Goal: Information Seeking & Learning: Learn about a topic

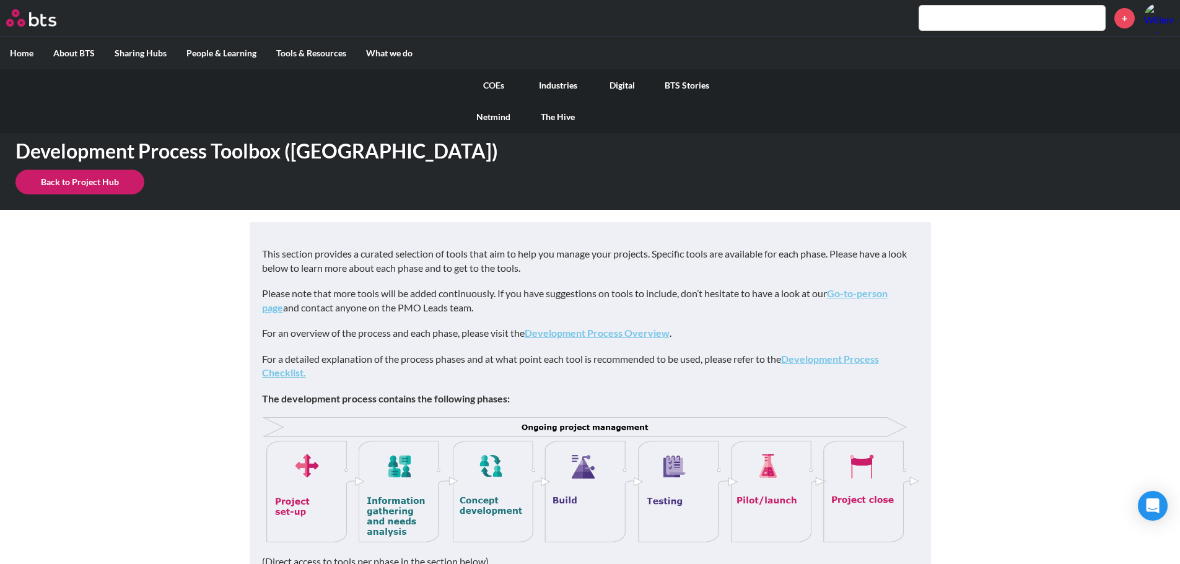
click at [490, 84] on link "COEs" at bounding box center [493, 85] width 64 height 32
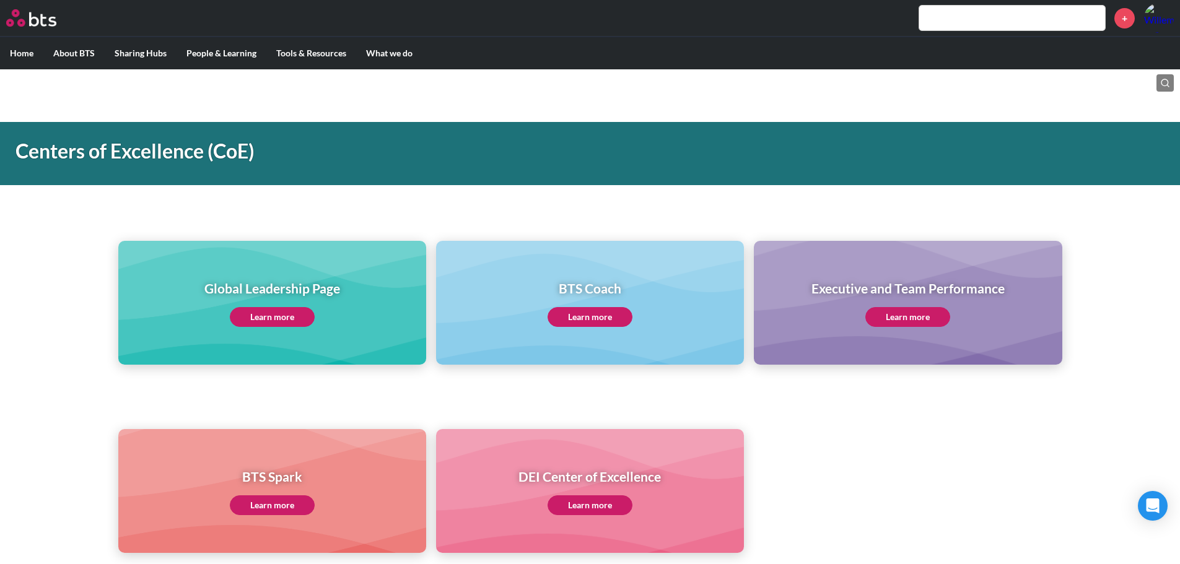
click at [287, 310] on link "Learn more" at bounding box center [272, 317] width 85 height 20
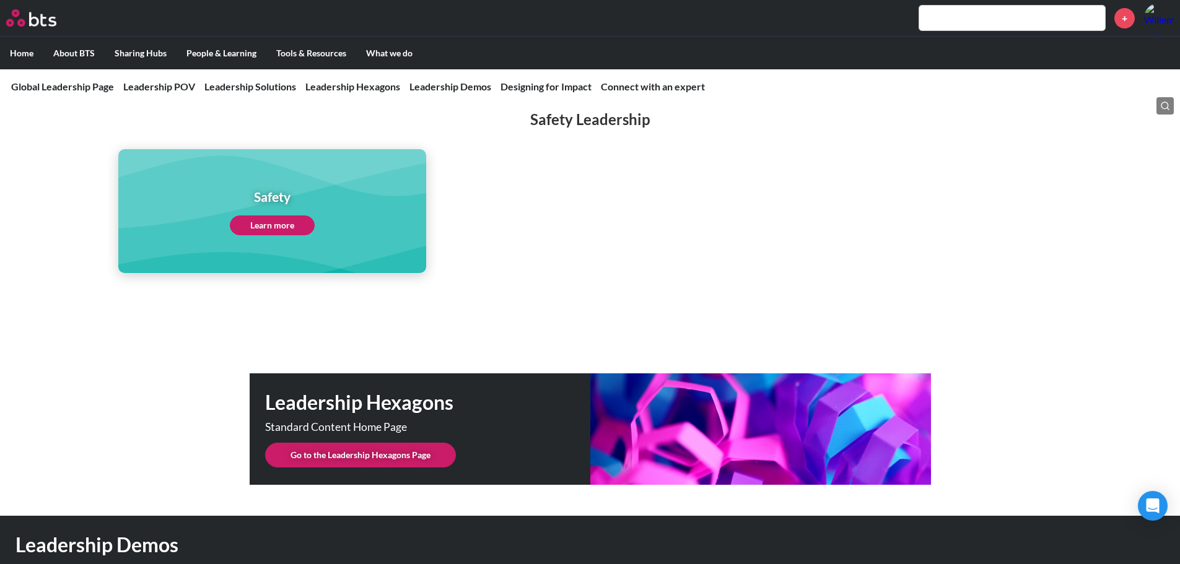
scroll to position [2872, 0]
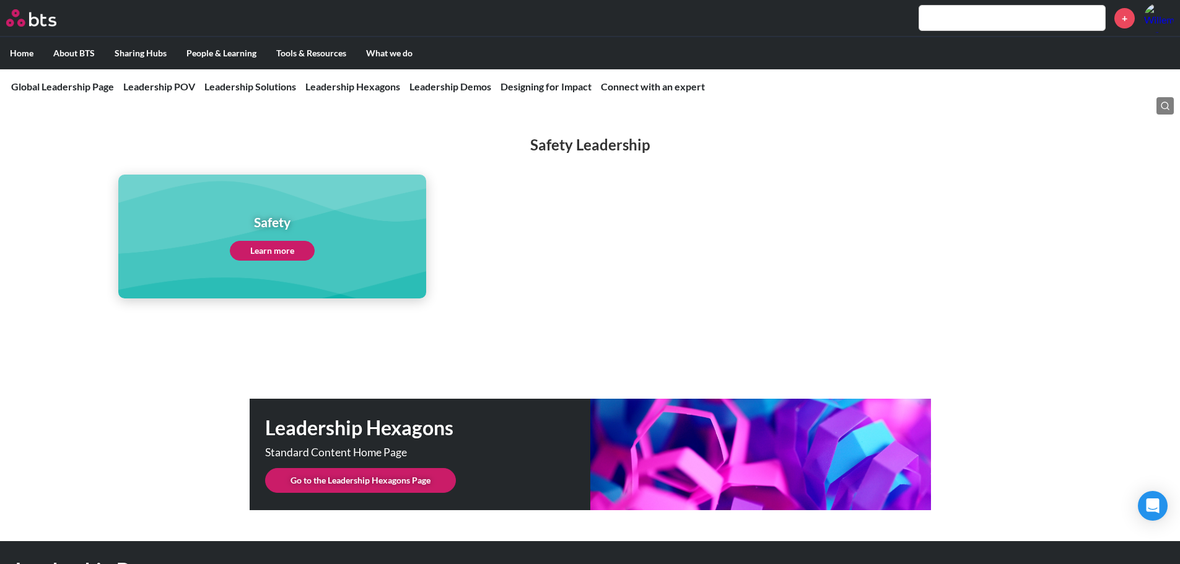
click at [536, 422] on h1 "Leadership Hexagons" at bounding box center [427, 428] width 325 height 28
click at [419, 468] on link "Go to the Leadership Hexagons Page" at bounding box center [360, 480] width 191 height 25
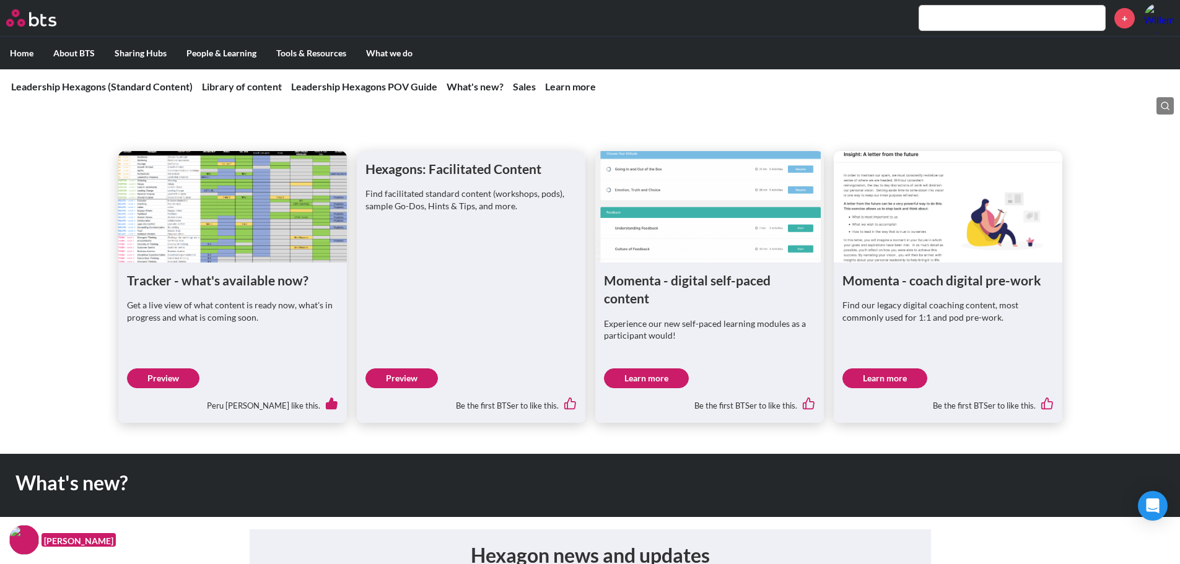
scroll to position [557, 0]
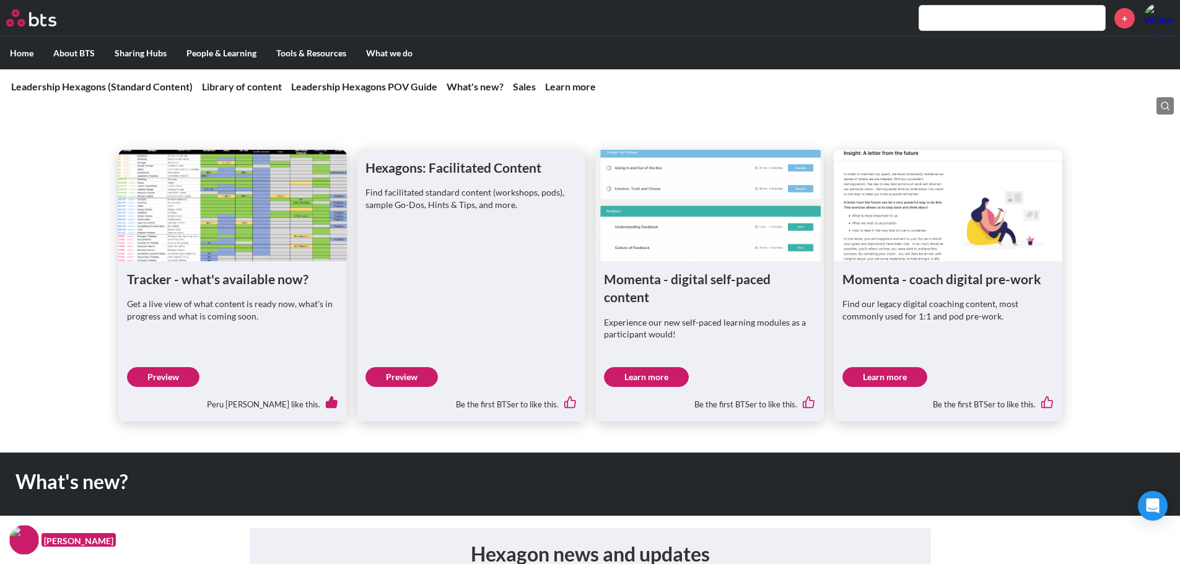
click at [168, 381] on link "Preview" at bounding box center [163, 377] width 72 height 20
click at [635, 373] on link "Learn more" at bounding box center [646, 377] width 85 height 20
